Goal: Information Seeking & Learning: Understand process/instructions

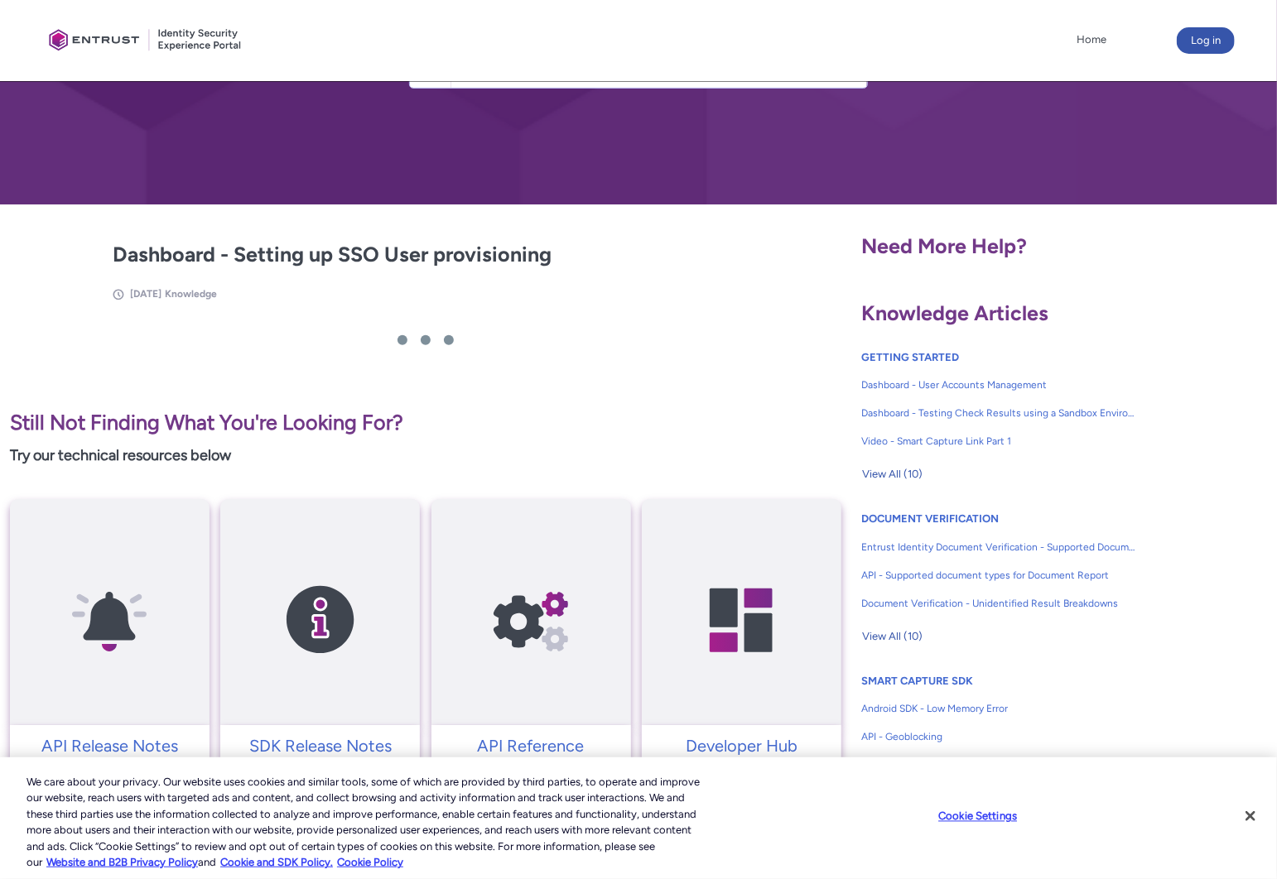
scroll to position [307, 0]
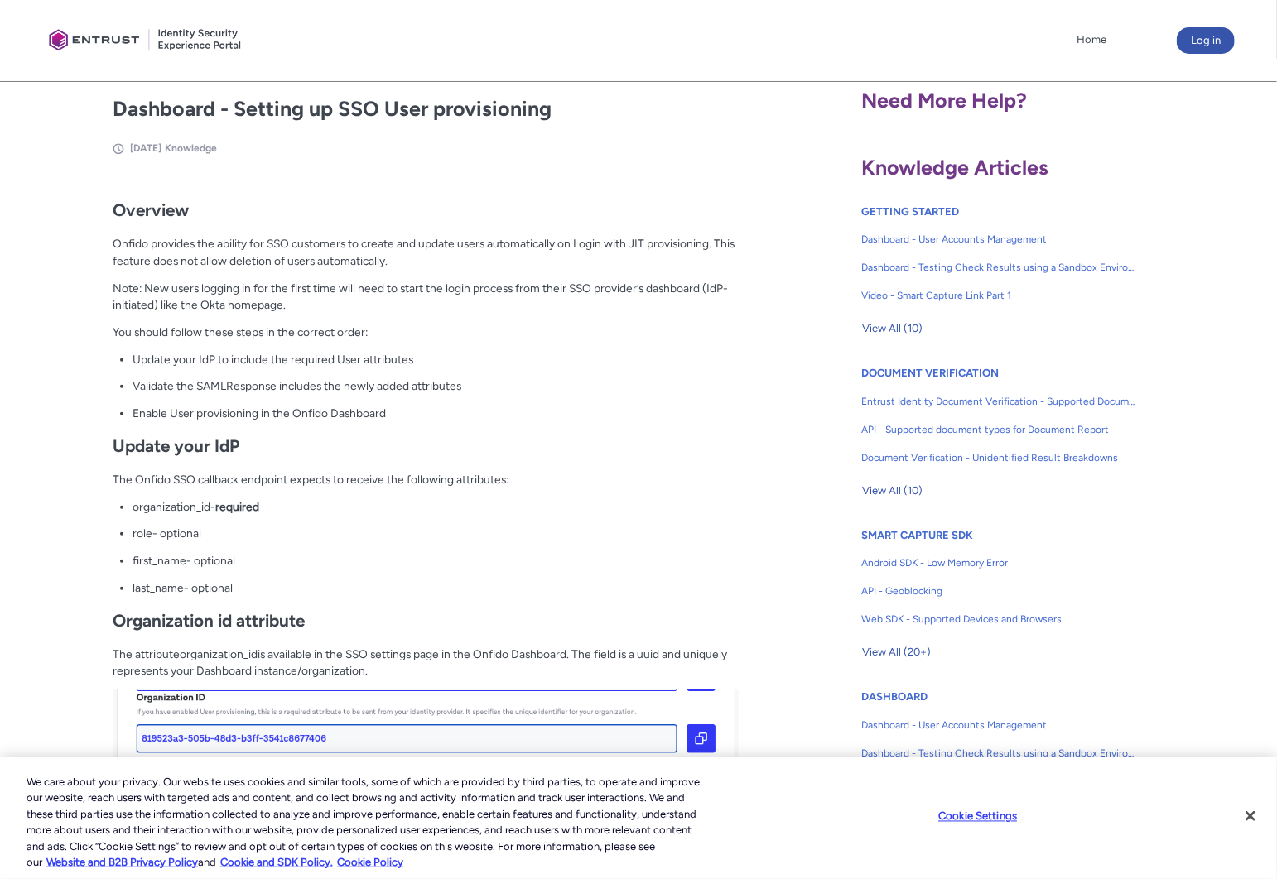
drag, startPoint x: 176, startPoint y: 238, endPoint x: 371, endPoint y: 315, distance: 210.0
click at [370, 315] on div "Overview Onfido provides the ability for SSO customers to create and update use…" at bounding box center [425, 869] width 625 height 1367
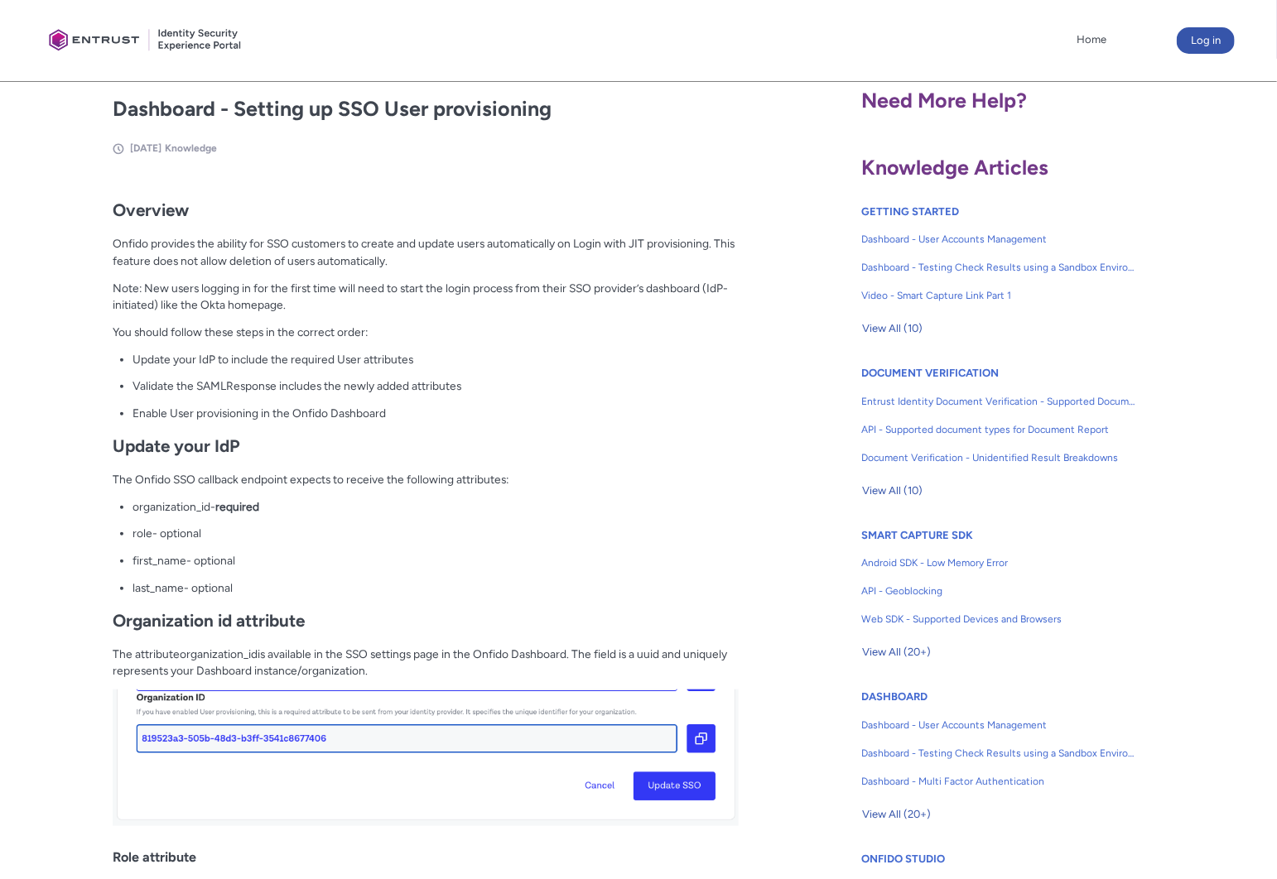
drag, startPoint x: 301, startPoint y: 235, endPoint x: 406, endPoint y: 310, distance: 128.2
click at [406, 310] on div "Overview Onfido provides the ability for SSO customers to create and update use…" at bounding box center [425, 869] width 625 height 1367
click at [320, 251] on p "Onfido provides the ability for SSO customers to create and update users automa…" at bounding box center [425, 252] width 625 height 34
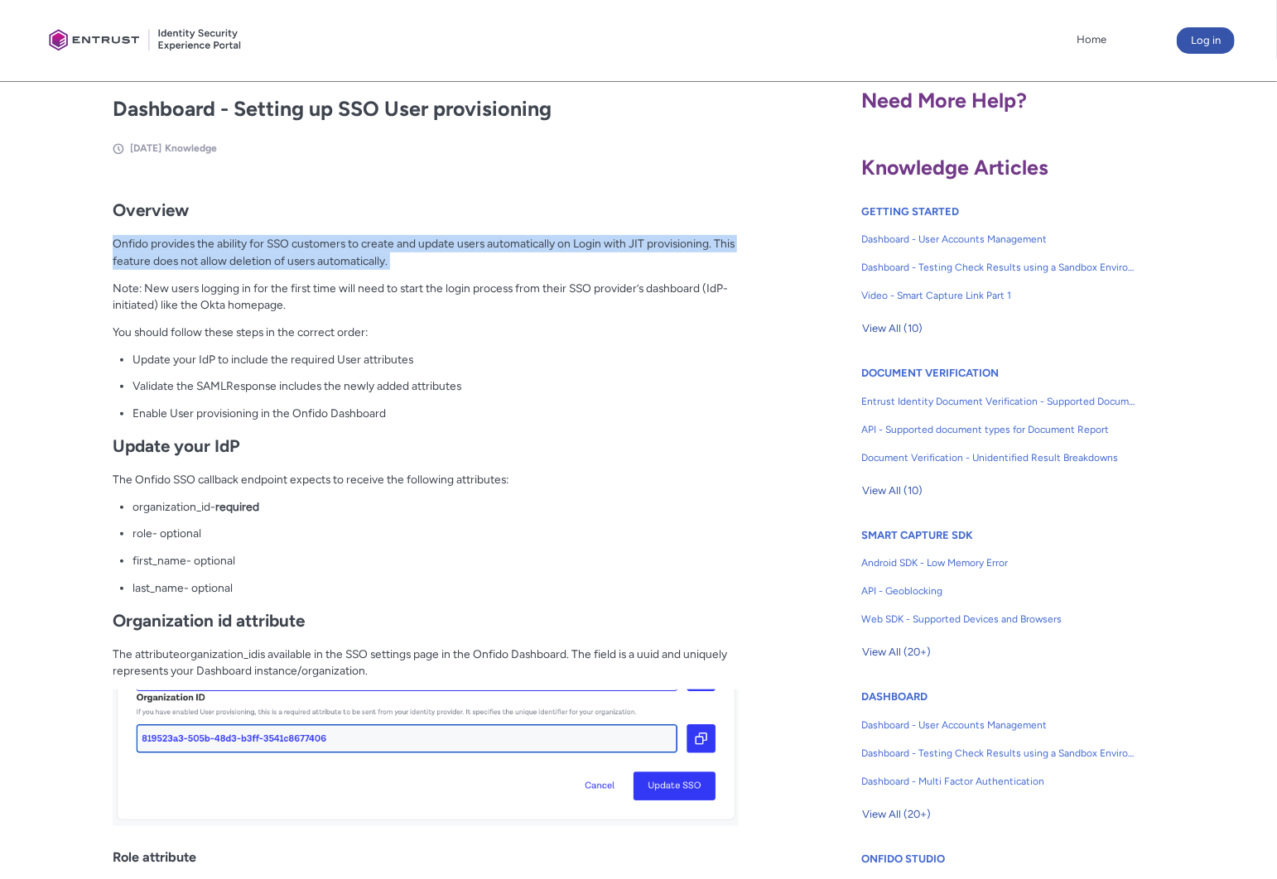
click at [320, 251] on p "Onfido provides the ability for SSO customers to create and update users automa…" at bounding box center [425, 252] width 625 height 34
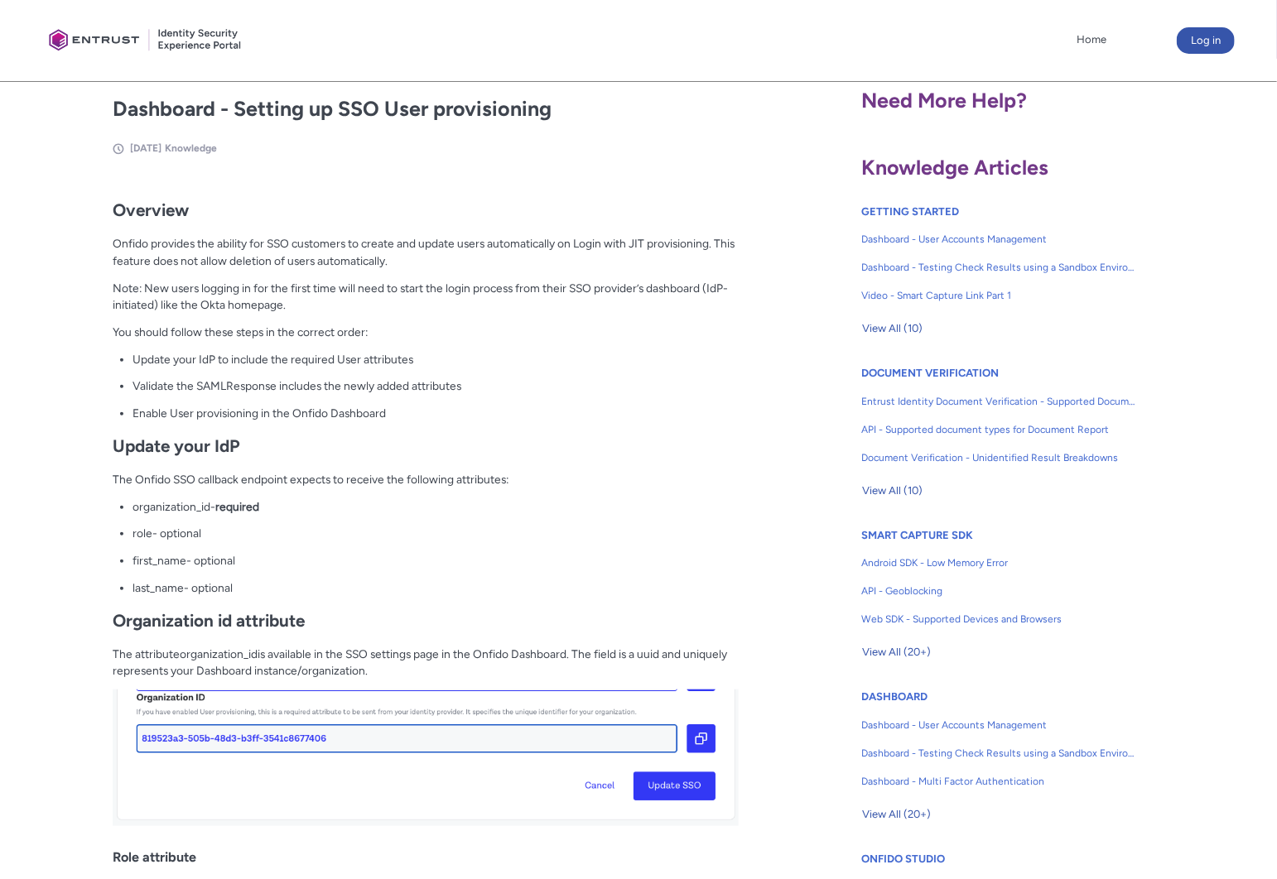
click at [362, 296] on p "Note: New users logging in for the first time will need to start the login proc…" at bounding box center [425, 297] width 625 height 34
click at [467, 342] on div "Overview Onfido provides the ability for SSO customers to create and update use…" at bounding box center [425, 869] width 625 height 1367
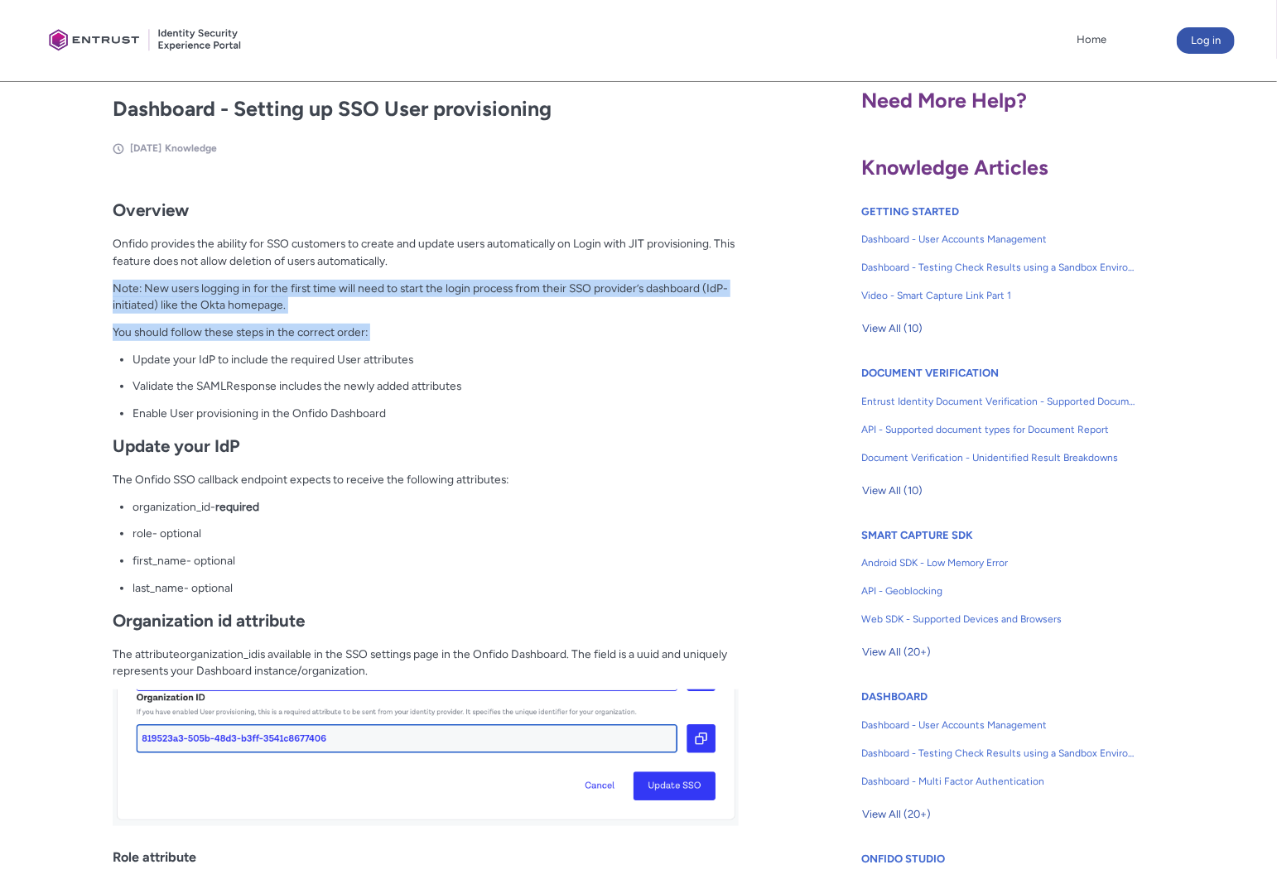
drag, startPoint x: 301, startPoint y: 347, endPoint x: 225, endPoint y: 269, distance: 108.3
click at [224, 270] on div "Overview Onfido provides the ability for SSO customers to create and update use…" at bounding box center [425, 869] width 625 height 1367
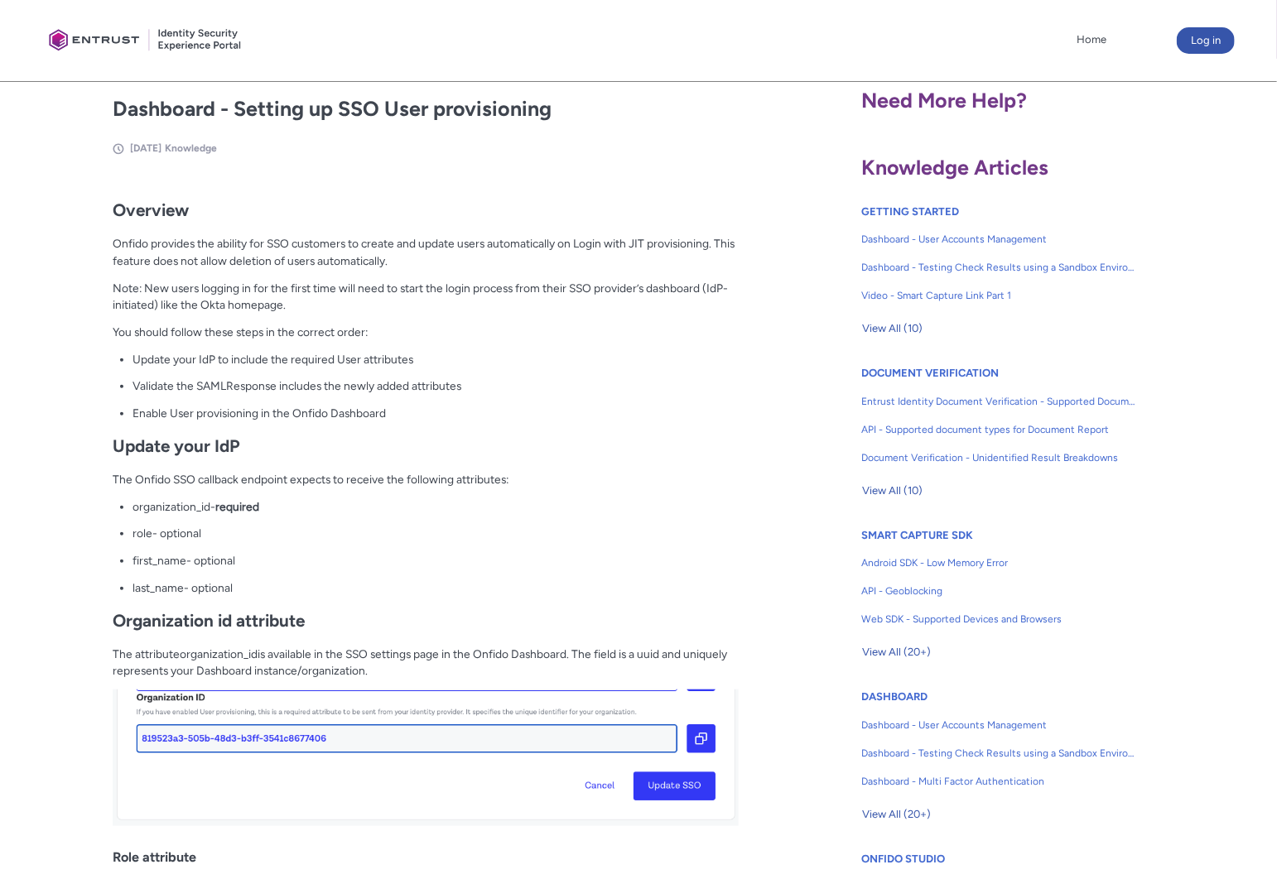
click at [277, 284] on p "Note: New users logging in for the first time will need to start the login proc…" at bounding box center [425, 297] width 625 height 34
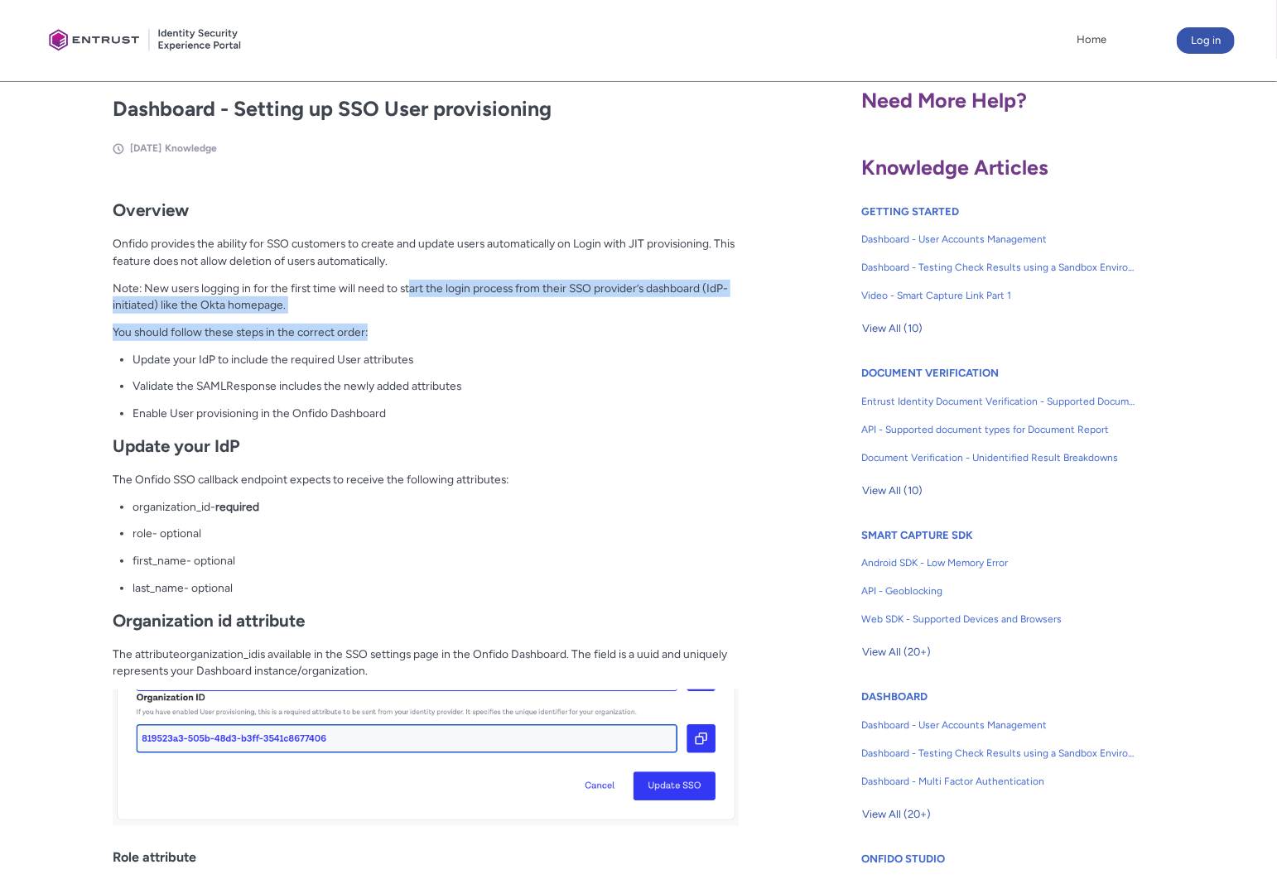
drag, startPoint x: 411, startPoint y: 293, endPoint x: 479, endPoint y: 328, distance: 77.0
click at [479, 328] on div "Overview Onfido provides the ability for SSO customers to create and update use…" at bounding box center [425, 869] width 625 height 1367
click at [484, 330] on p "You should follow these steps in the correct order:" at bounding box center [425, 332] width 625 height 17
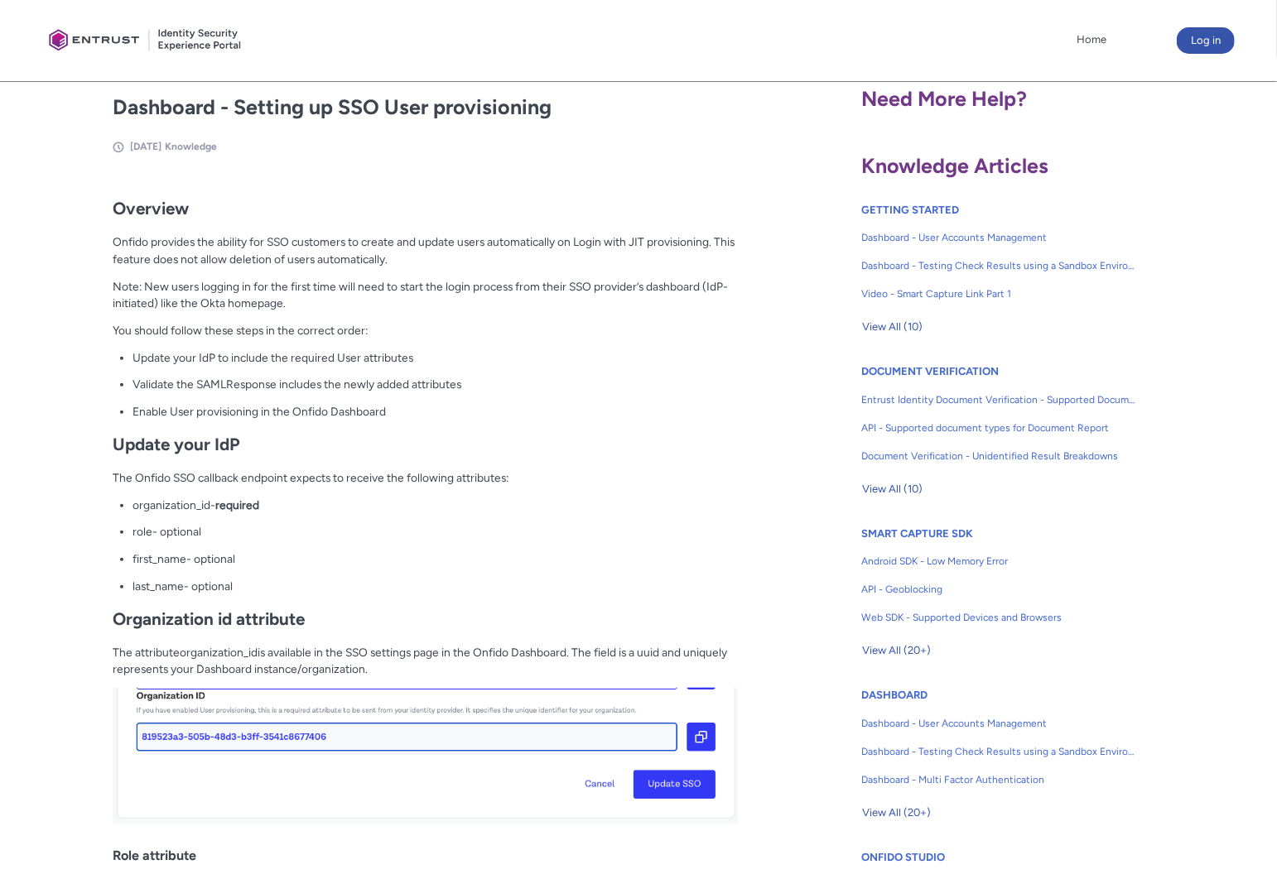
scroll to position [310, 0]
drag, startPoint x: 215, startPoint y: 329, endPoint x: 376, endPoint y: 359, distance: 163.4
click at [376, 359] on div "Overview Onfido provides the ability for SSO customers to create and update use…" at bounding box center [425, 867] width 625 height 1367
click at [384, 369] on ul "Update your IdP to include the required User attributes Validate the SAMLRespon…" at bounding box center [434, 384] width 605 height 71
drag, startPoint x: 201, startPoint y: 346, endPoint x: 352, endPoint y: 378, distance: 153.9
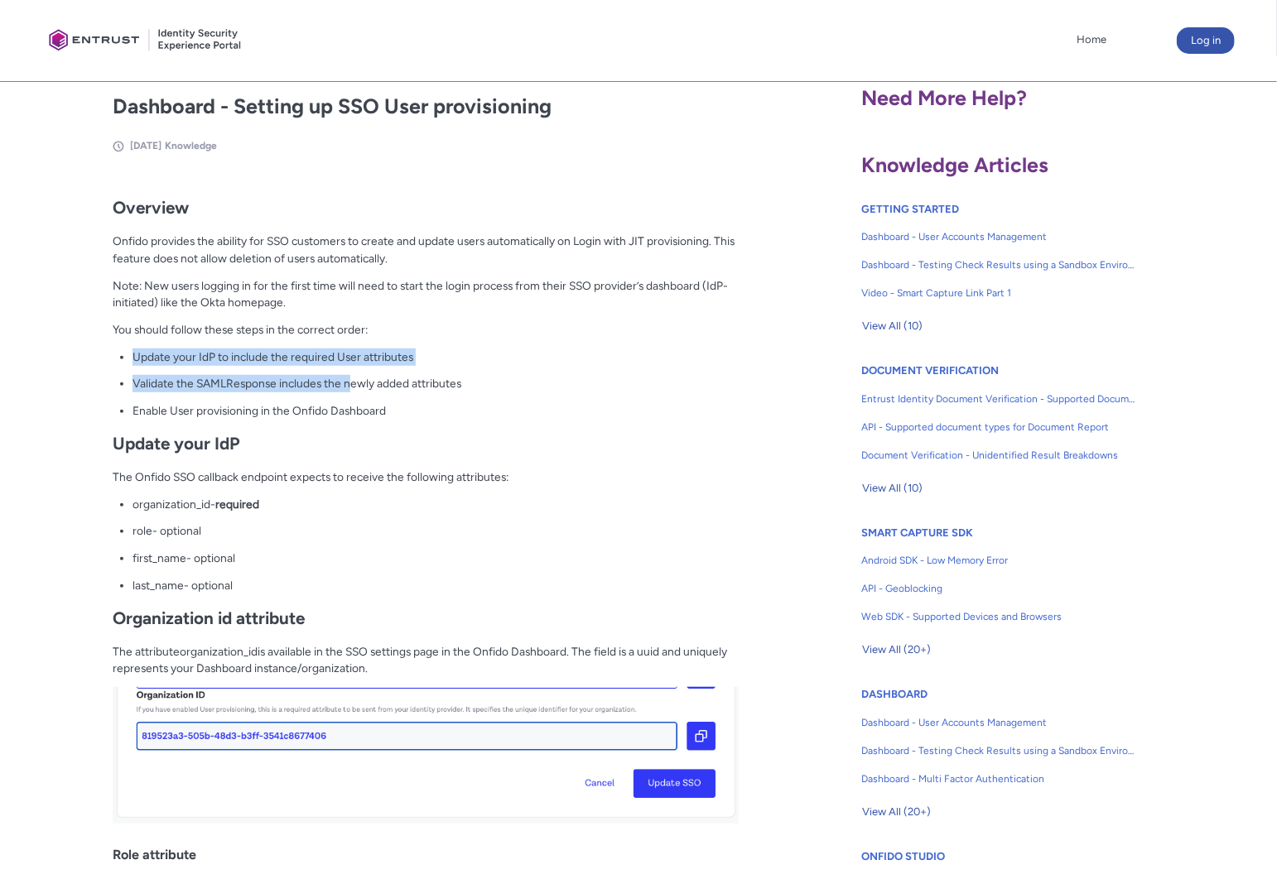
click at [350, 376] on div "Overview Onfido provides the ability for SSO customers to create and update use…" at bounding box center [425, 867] width 625 height 1367
click at [349, 389] on p "Validate the SAMLResponse includes the newly added attributes" at bounding box center [434, 383] width 605 height 17
drag, startPoint x: 169, startPoint y: 379, endPoint x: 428, endPoint y: 383, distance: 259.2
click at [383, 380] on p "Validate the SAMLResponse includes the newly added attributes" at bounding box center [434, 383] width 605 height 17
click at [422, 387] on p "Validate the SAMLResponse includes the newly added attributes" at bounding box center [434, 383] width 605 height 17
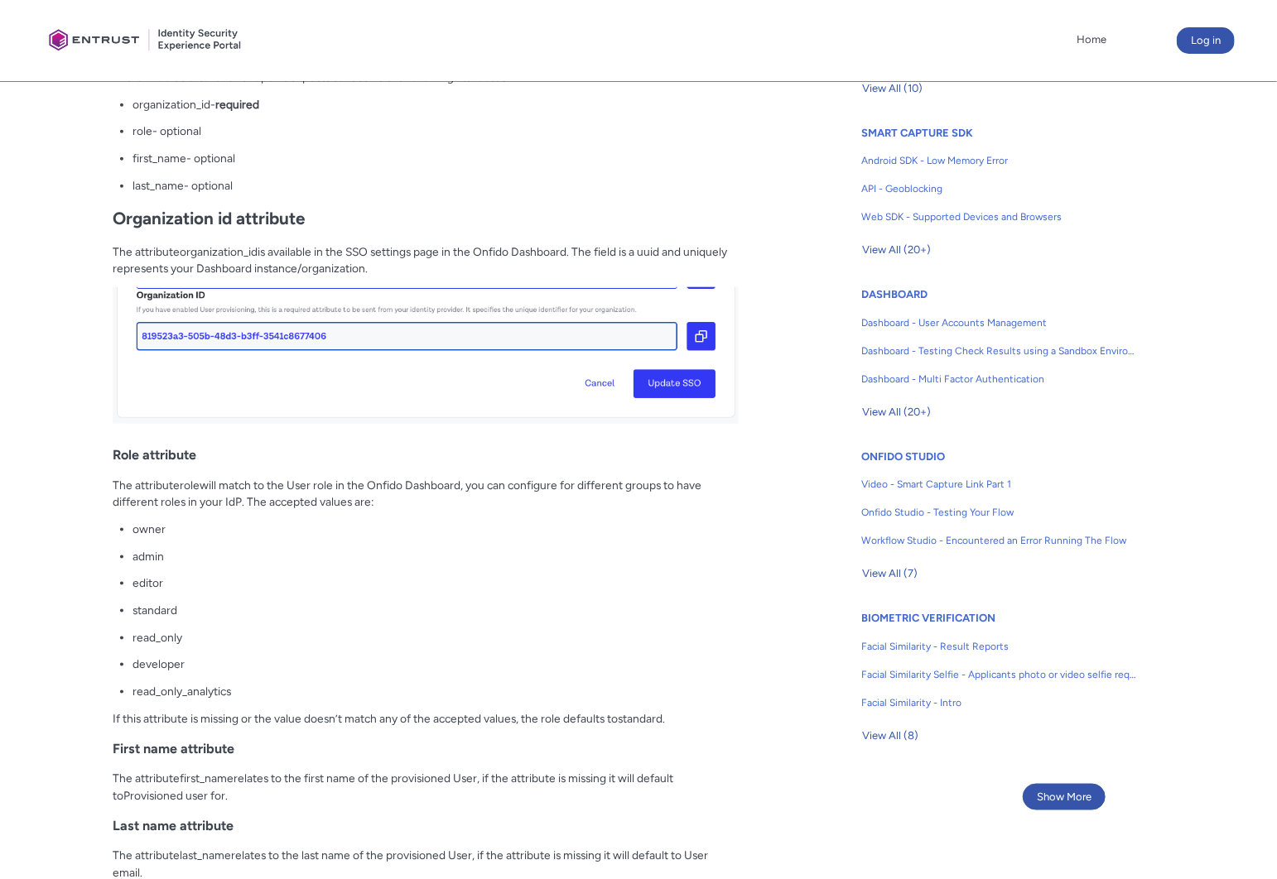
scroll to position [710, 0]
drag, startPoint x: 162, startPoint y: 493, endPoint x: 335, endPoint y: 507, distance: 173.6
click at [335, 507] on p "The attribute role will match to the User role in the Onfido Dashboard, you can…" at bounding box center [425, 493] width 625 height 34
click at [357, 506] on p "The attribute role will match to the User role in the Onfido Dashboard, you can…" at bounding box center [425, 493] width 625 height 34
click at [340, 492] on p "The attribute role will match to the User role in the Onfido Dashboard, you can…" at bounding box center [425, 493] width 625 height 34
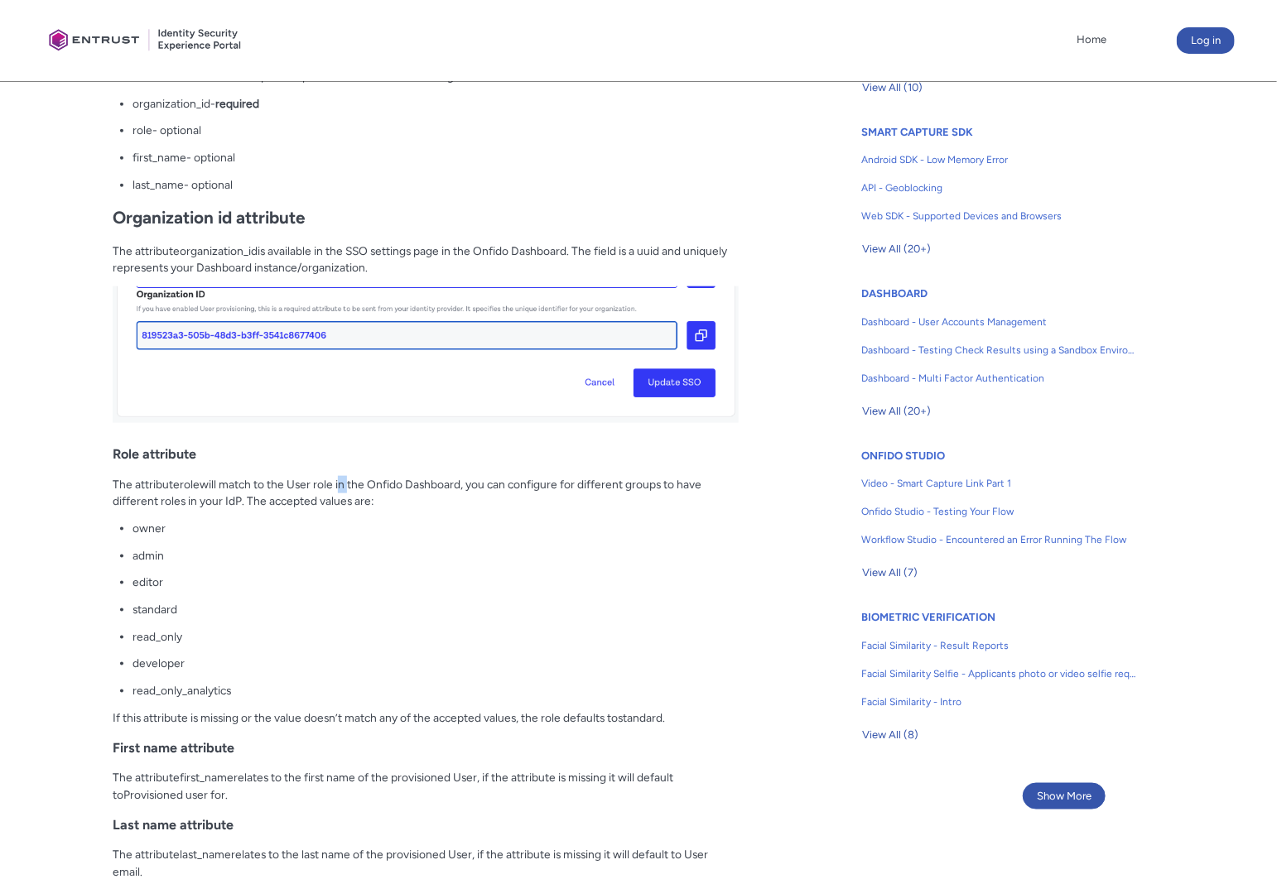
click at [340, 492] on p "The attribute role will match to the User role in the Onfido Dashboard, you can…" at bounding box center [425, 493] width 625 height 34
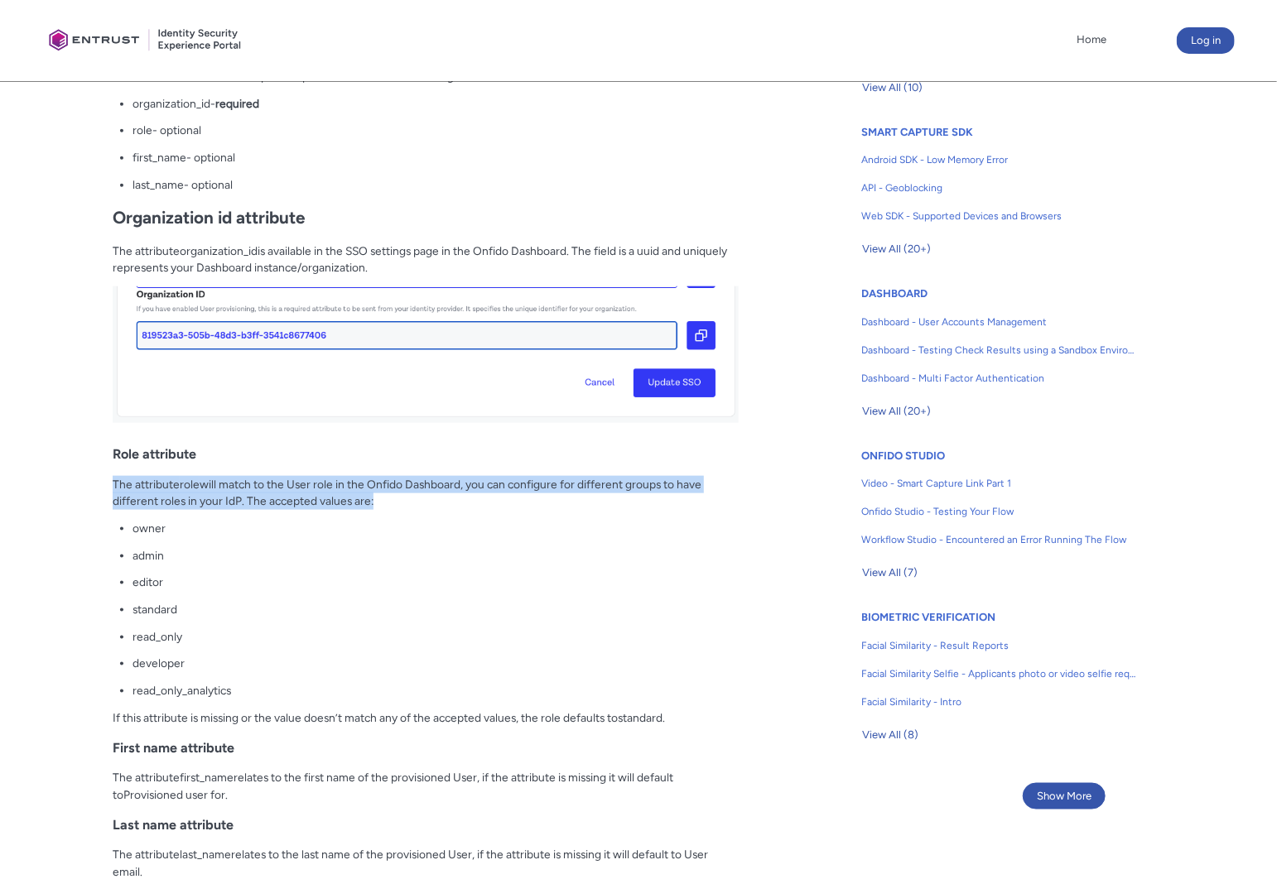
click at [340, 492] on p "The attribute role will match to the User role in the Onfido Dashboard, you can…" at bounding box center [425, 493] width 625 height 34
click at [403, 516] on div "Overview Onfido provides the ability for SSO customers to create and update use…" at bounding box center [425, 466] width 625 height 1367
